Goal: Task Accomplishment & Management: Manage account settings

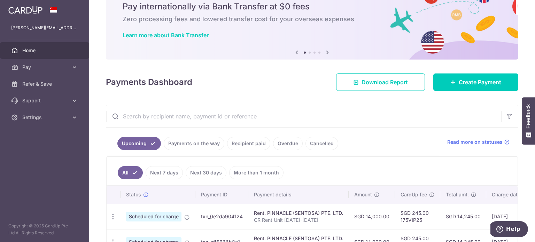
scroll to position [78, 0]
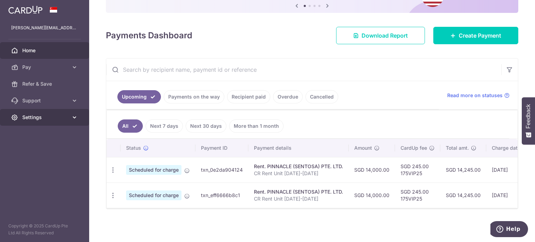
drag, startPoint x: 20, startPoint y: 2, endPoint x: 36, endPoint y: 116, distance: 115.3
click at [36, 116] on span "Settings" at bounding box center [45, 117] width 46 height 7
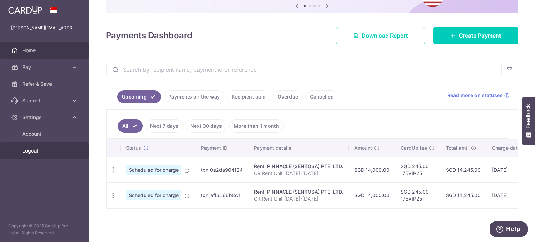
drag, startPoint x: 37, startPoint y: 151, endPoint x: 137, endPoint y: 124, distance: 103.7
click at [37, 150] on span "Logout" at bounding box center [45, 150] width 46 height 7
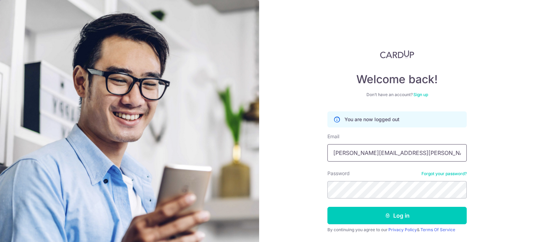
click at [393, 157] on input "[PERSON_NAME][EMAIL_ADDRESS][PERSON_NAME][DOMAIN_NAME]" at bounding box center [396, 152] width 139 height 17
type input "MATTHEWX05@GMAIL.COM"
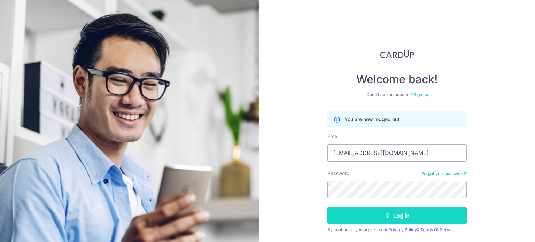
click at [384, 219] on button "Log in" at bounding box center [396, 215] width 139 height 17
